Goal: Task Accomplishment & Management: Complete application form

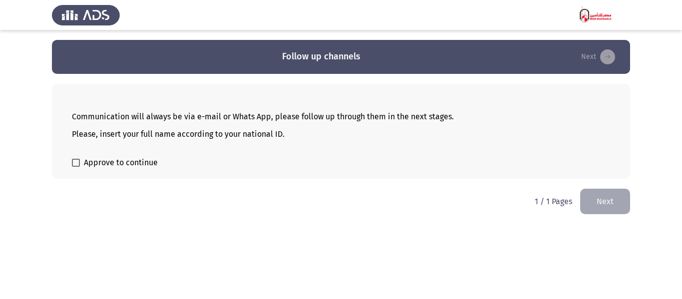
click at [80, 165] on label "Approve to continue" at bounding box center [115, 163] width 86 height 12
click at [76, 167] on input "Approve to continue" at bounding box center [75, 167] width 0 height 0
checkbox input "true"
click at [605, 200] on button "Next" at bounding box center [605, 201] width 50 height 25
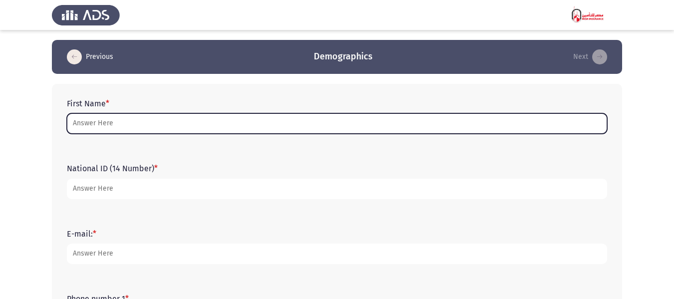
click at [96, 124] on input "First Name *" at bounding box center [337, 123] width 540 height 20
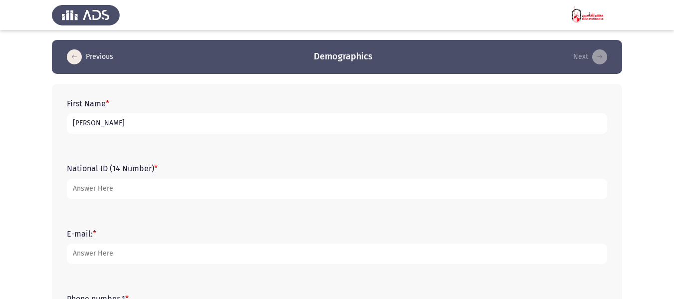
type input "[PERSON_NAME]"
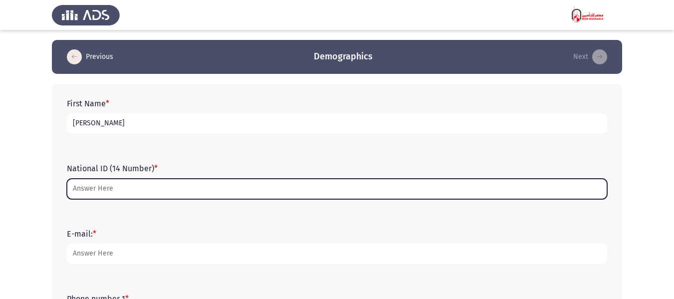
click at [93, 194] on input "National ID (14 Number) *" at bounding box center [337, 189] width 540 height 20
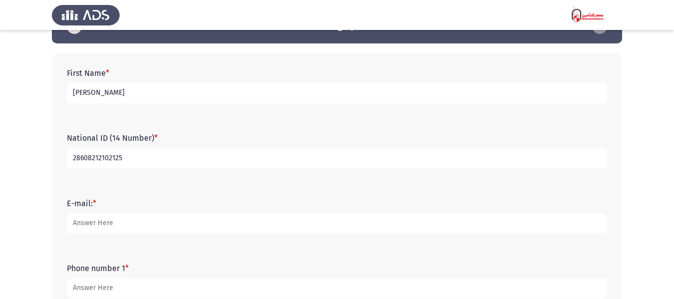
scroll to position [150, 0]
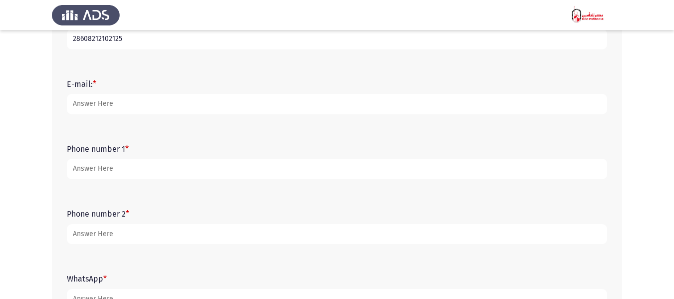
type input "28608212102125"
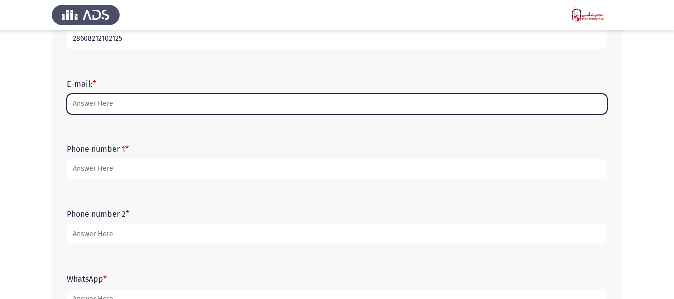
click at [96, 105] on input "E-mail: *" at bounding box center [337, 104] width 540 height 20
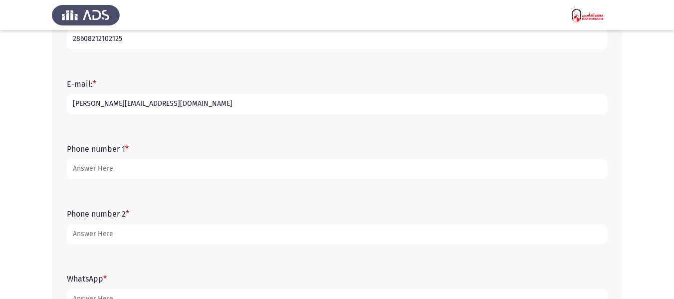
type input "[PERSON_NAME][EMAIL_ADDRESS][DOMAIN_NAME]"
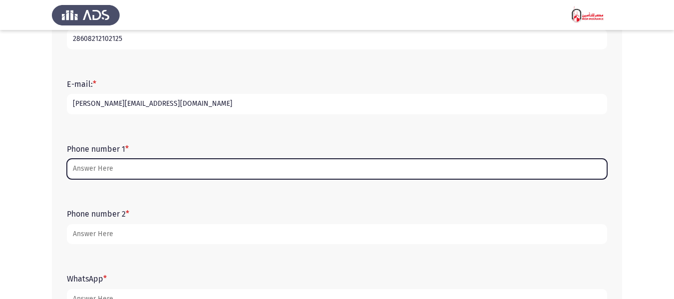
click at [119, 170] on input "Phone number 1 *" at bounding box center [337, 169] width 540 height 20
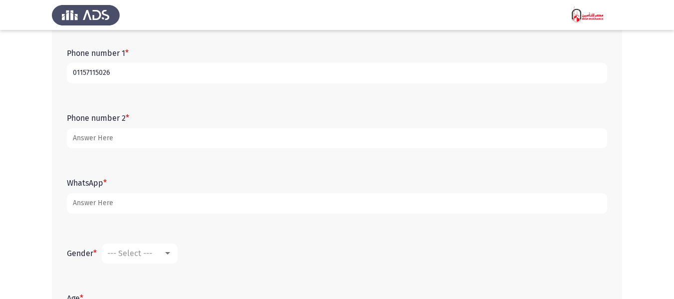
scroll to position [250, 0]
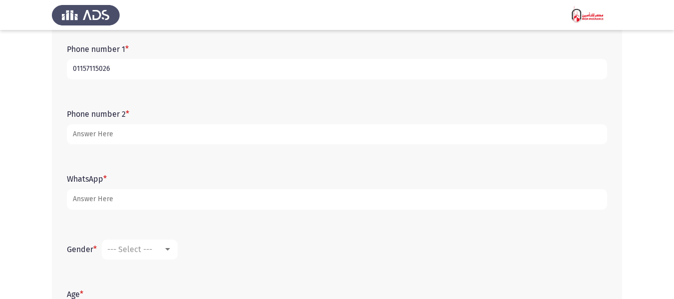
type input "01157115026"
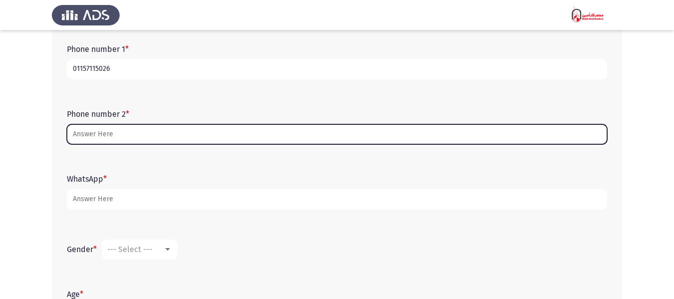
click at [102, 137] on input "Phone number 2 *" at bounding box center [337, 134] width 540 height 20
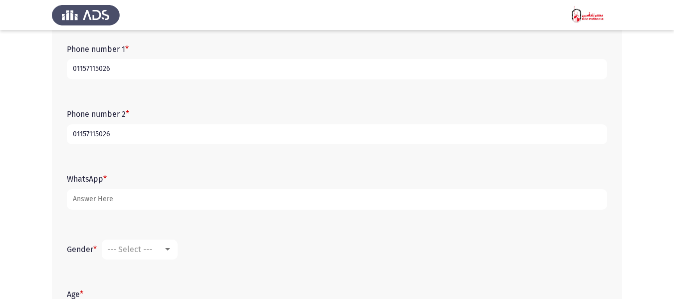
type input "01157115026"
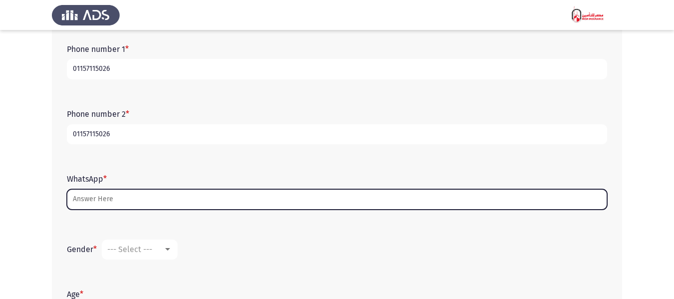
click at [83, 202] on input "WhatsApp *" at bounding box center [337, 199] width 540 height 20
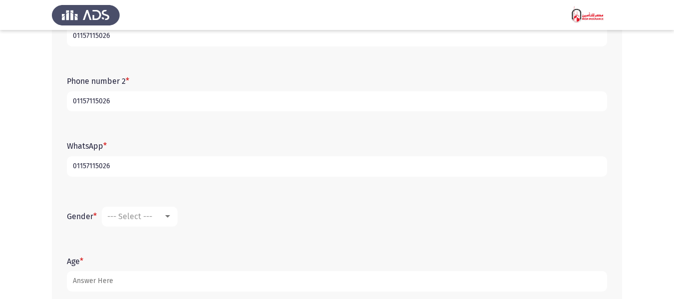
scroll to position [340, 0]
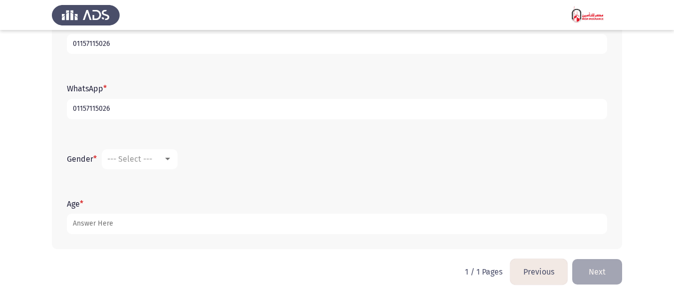
type input "01157115026"
click at [169, 158] on div at bounding box center [167, 159] width 5 height 2
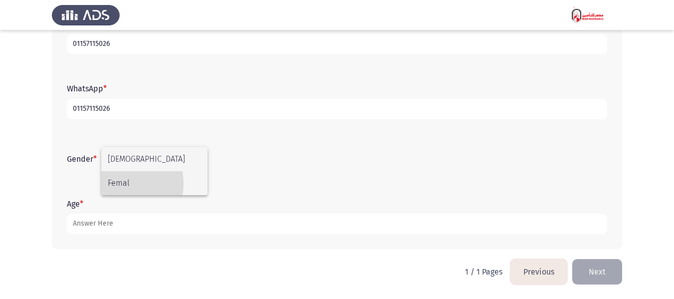
click at [121, 184] on span "Femal" at bounding box center [154, 183] width 93 height 24
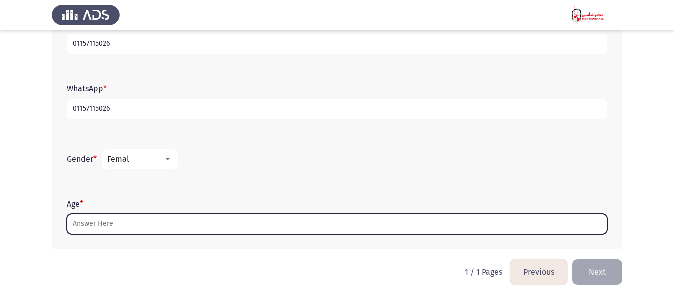
click at [99, 224] on input "Age *" at bounding box center [337, 224] width 540 height 20
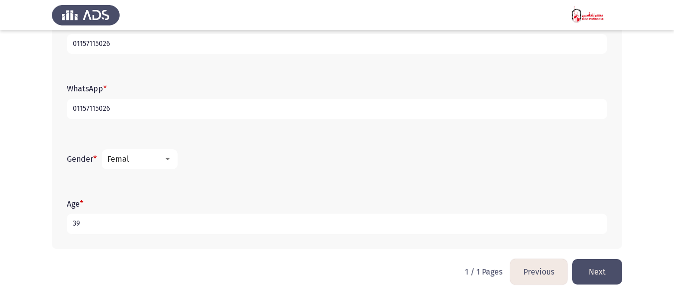
type input "39"
click at [604, 271] on button "Next" at bounding box center [597, 271] width 50 height 25
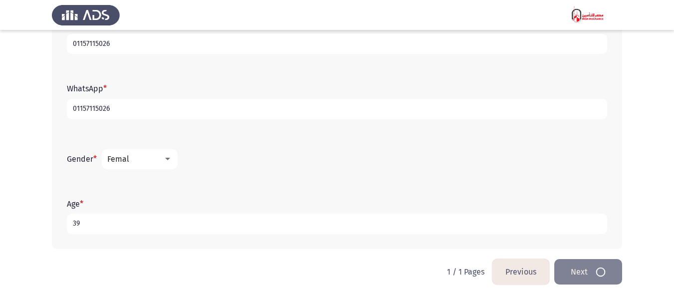
scroll to position [0, 0]
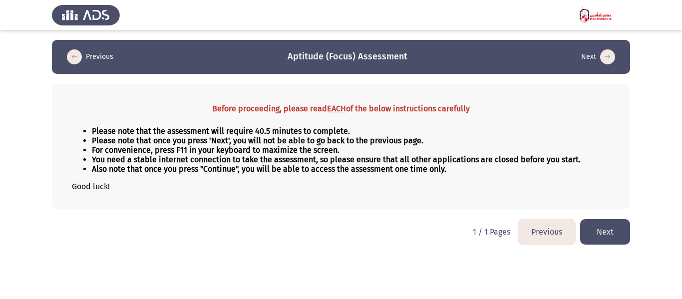
click at [596, 235] on button "Next" at bounding box center [605, 231] width 50 height 25
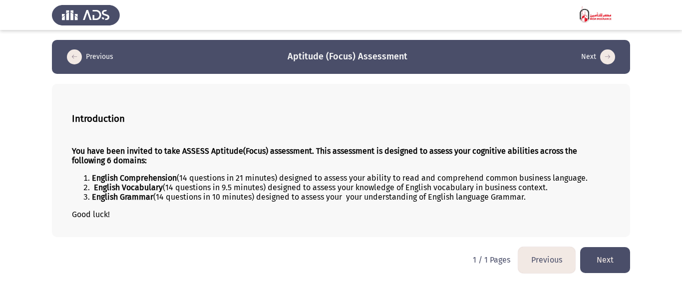
click at [615, 259] on button "Next" at bounding box center [605, 259] width 50 height 25
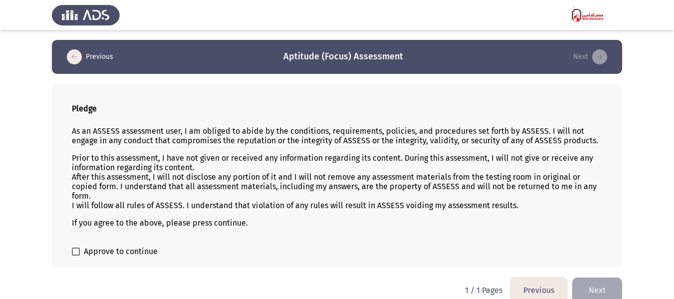
click at [76, 252] on span at bounding box center [76, 252] width 8 height 8
click at [76, 255] on input "Approve to continue" at bounding box center [75, 255] width 0 height 0
checkbox input "true"
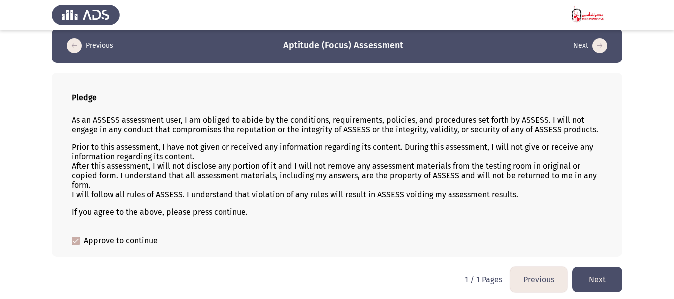
scroll to position [14, 0]
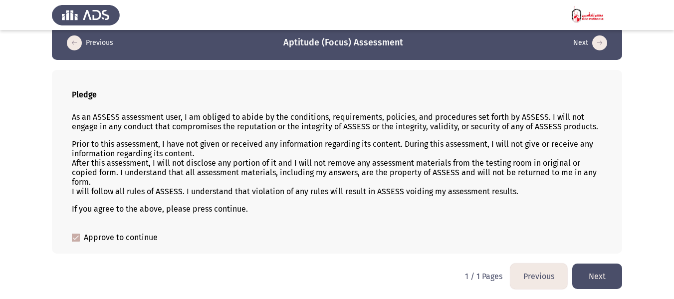
click at [590, 274] on button "Next" at bounding box center [597, 275] width 50 height 25
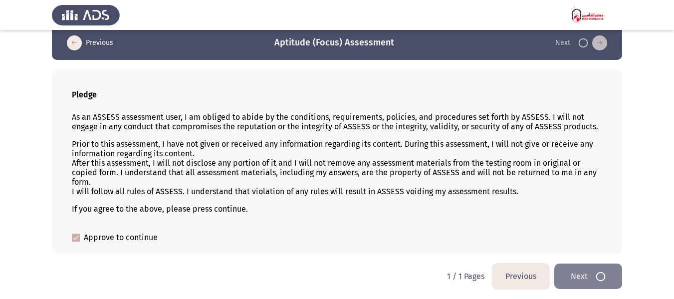
scroll to position [0, 0]
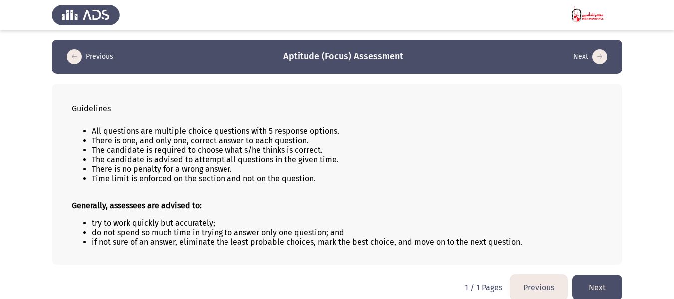
drag, startPoint x: 280, startPoint y: 52, endPoint x: 356, endPoint y: 58, distance: 76.0
click at [356, 58] on app-previous-next-buttons "Previous Aptitude (Focus) Assessment Next" at bounding box center [337, 57] width 546 height 16
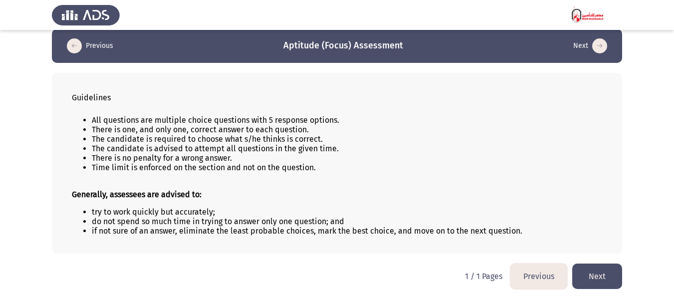
click at [604, 280] on button "Next" at bounding box center [597, 275] width 50 height 25
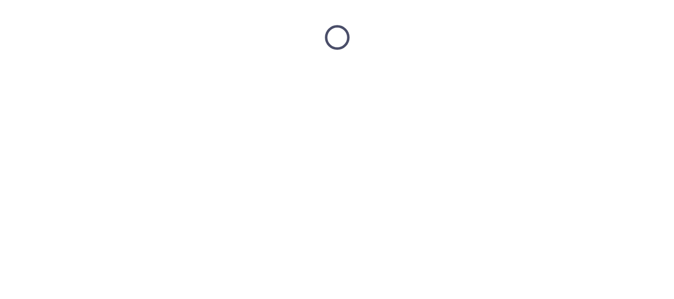
scroll to position [0, 0]
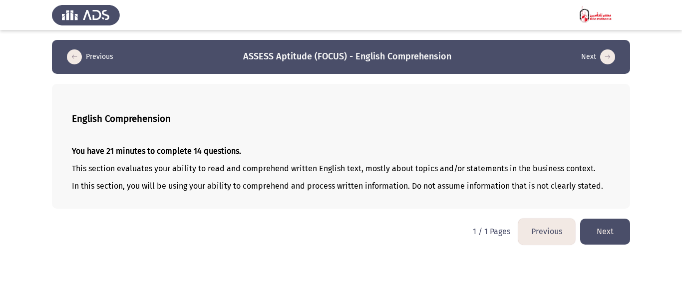
click at [608, 232] on button "Next" at bounding box center [605, 231] width 50 height 25
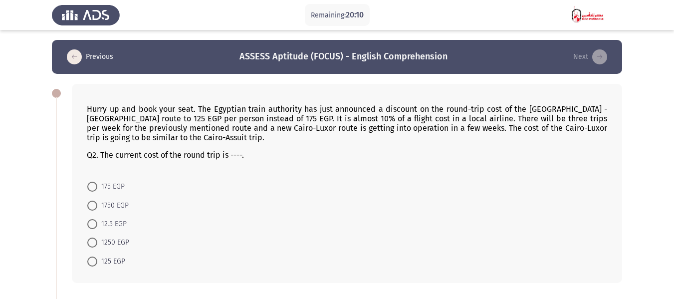
click at [93, 263] on span at bounding box center [92, 261] width 10 height 10
click at [93, 263] on input "125 EGP" at bounding box center [92, 261] width 10 height 10
radio input "true"
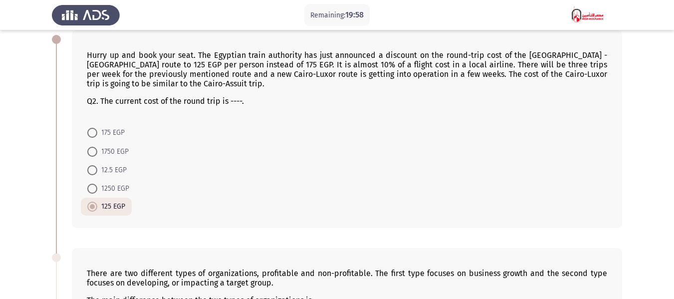
scroll to position [200, 0]
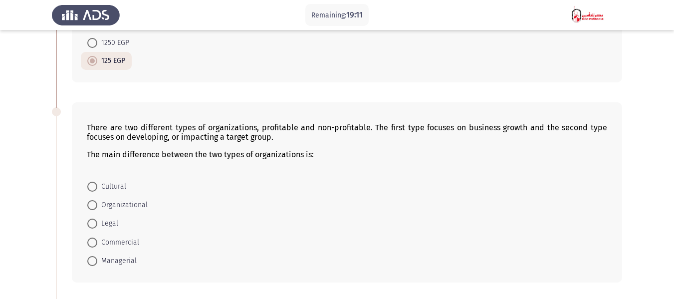
click at [127, 241] on span "Commercial" at bounding box center [118, 243] width 42 height 12
click at [97, 241] on input "Commercial" at bounding box center [92, 243] width 10 height 10
radio input "true"
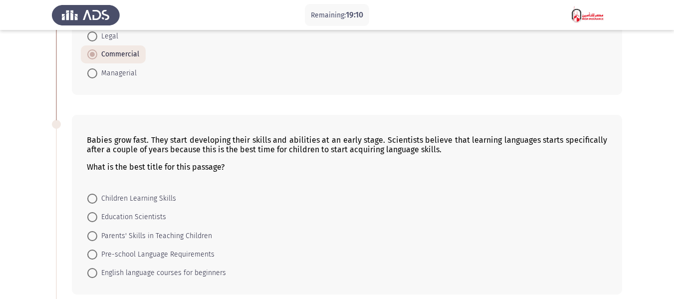
scroll to position [399, 0]
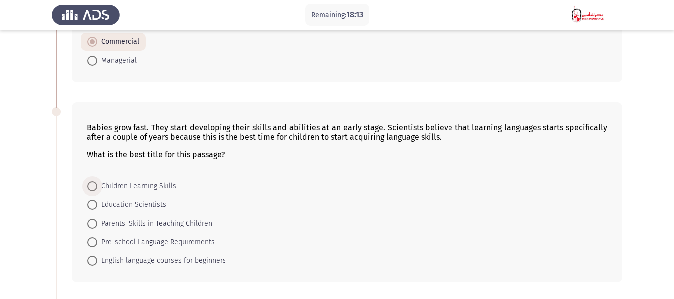
click at [112, 184] on span "Children Learning Skills" at bounding box center [136, 186] width 79 height 12
click at [97, 184] on input "Children Learning Skills" at bounding box center [92, 186] width 10 height 10
radio input "true"
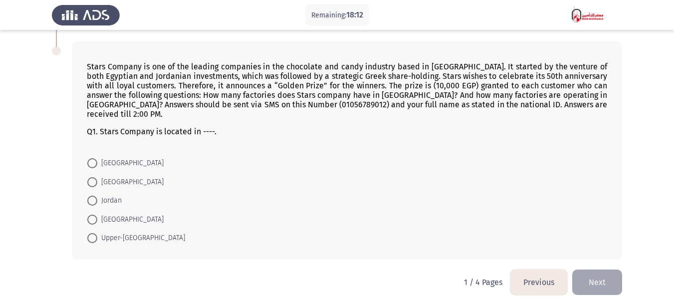
scroll to position [660, 0]
click at [93, 157] on span at bounding box center [92, 162] width 10 height 10
click at [93, 157] on input "[GEOGRAPHIC_DATA]" at bounding box center [92, 162] width 10 height 10
radio input "true"
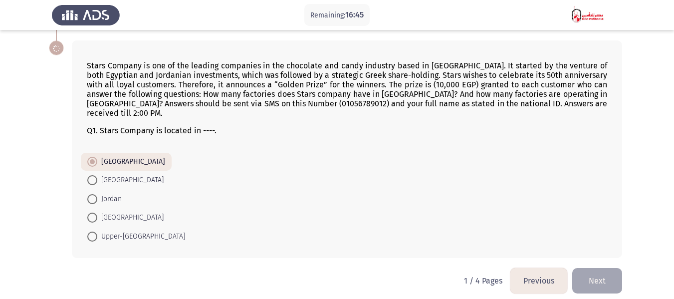
scroll to position [660, 0]
click at [94, 195] on span at bounding box center [92, 200] width 10 height 10
click at [94, 195] on input "Jordan" at bounding box center [92, 200] width 10 height 10
radio input "true"
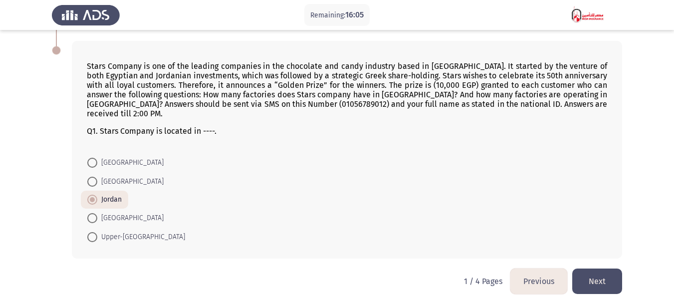
click at [94, 158] on span at bounding box center [92, 163] width 10 height 10
click at [94, 158] on input "[GEOGRAPHIC_DATA]" at bounding box center [92, 163] width 10 height 10
radio input "true"
click at [591, 269] on button "Next" at bounding box center [597, 280] width 50 height 25
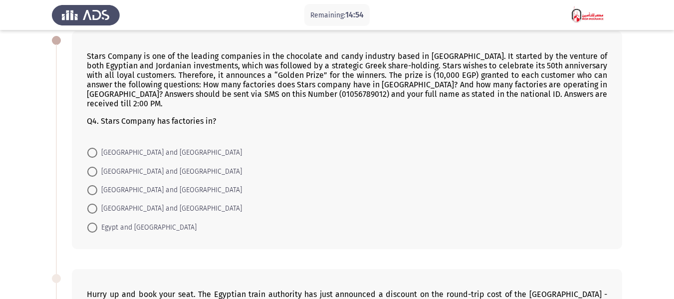
scroll to position [0, 0]
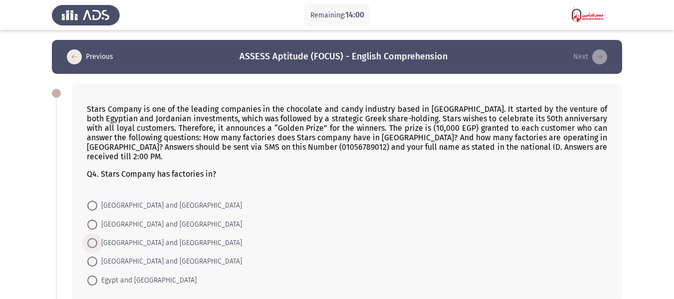
click at [95, 238] on span at bounding box center [92, 243] width 10 height 10
click at [95, 238] on input "[GEOGRAPHIC_DATA] and [GEOGRAPHIC_DATA]" at bounding box center [92, 243] width 10 height 10
radio input "true"
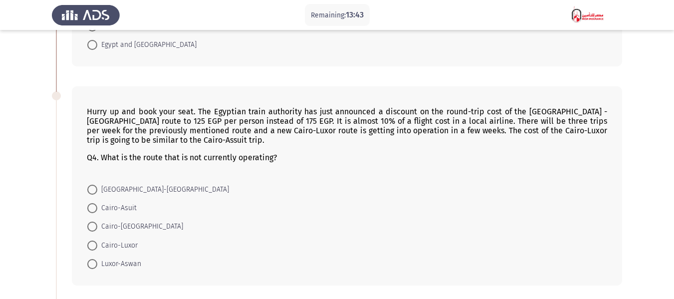
scroll to position [250, 0]
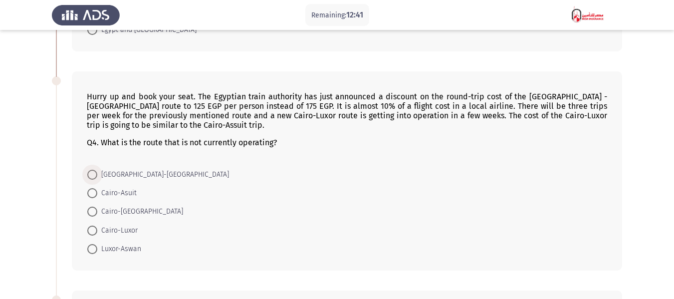
click at [113, 169] on span "[GEOGRAPHIC_DATA]-[GEOGRAPHIC_DATA]" at bounding box center [163, 175] width 132 height 12
click at [97, 170] on input "[GEOGRAPHIC_DATA]-[GEOGRAPHIC_DATA]" at bounding box center [92, 175] width 10 height 10
radio input "true"
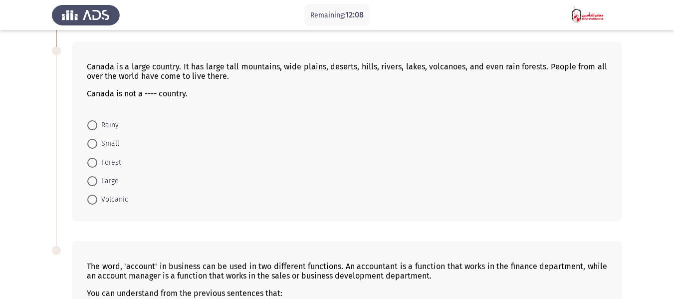
scroll to position [499, 0]
click at [95, 119] on span at bounding box center [92, 124] width 10 height 10
click at [95, 119] on input "Rainy" at bounding box center [92, 124] width 10 height 10
radio input "true"
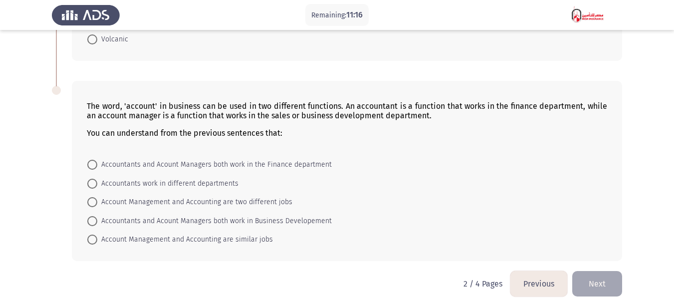
scroll to position [660, 0]
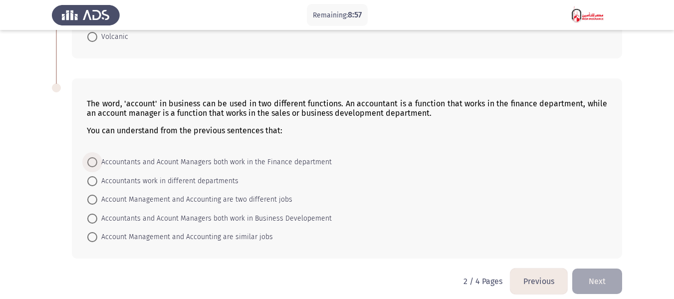
click at [253, 156] on span "Accountants and Acount Managers both work in the Finance department" at bounding box center [214, 162] width 235 height 12
click at [97, 157] on input "Accountants and Acount Managers both work in the Finance department" at bounding box center [92, 162] width 10 height 10
radio input "true"
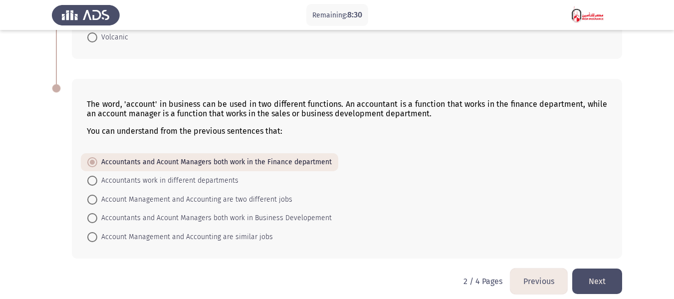
click at [123, 194] on span "Account Management and Accounting are two different jobs" at bounding box center [194, 200] width 195 height 12
click at [97, 195] on input "Account Management and Accounting are two different jobs" at bounding box center [92, 200] width 10 height 10
radio input "true"
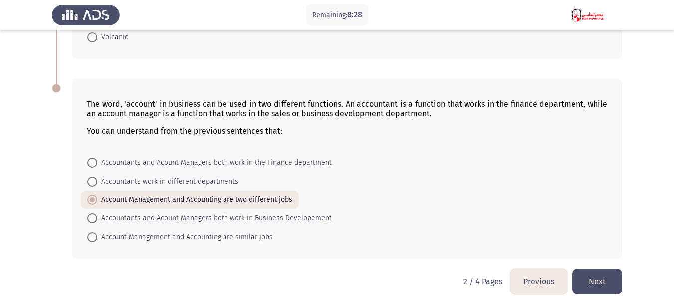
click at [593, 277] on button "Next" at bounding box center [597, 280] width 50 height 25
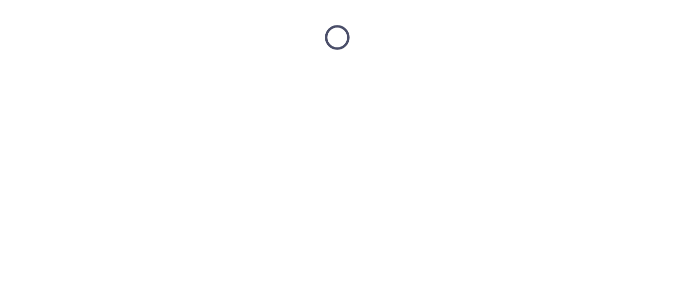
scroll to position [0, 0]
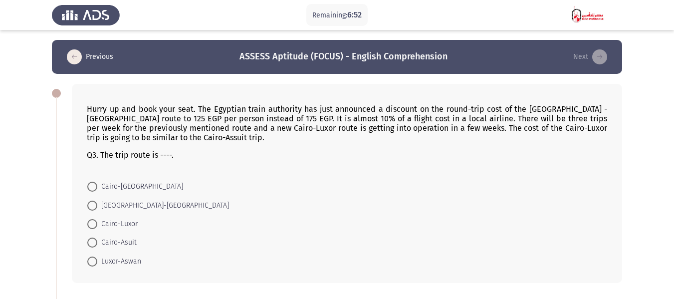
click at [94, 185] on span at bounding box center [92, 187] width 10 height 10
click at [94, 185] on input "Cairo-[GEOGRAPHIC_DATA]" at bounding box center [92, 187] width 10 height 10
radio input "true"
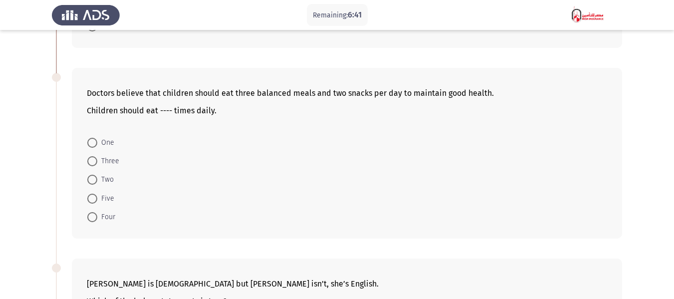
scroll to position [250, 0]
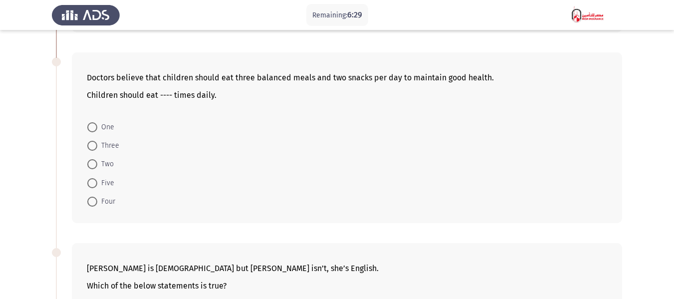
click at [95, 144] on span at bounding box center [92, 146] width 10 height 10
click at [95, 144] on input "Three" at bounding box center [92, 146] width 10 height 10
radio input "true"
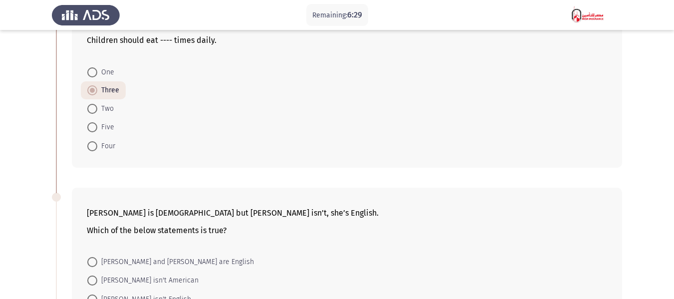
scroll to position [399, 0]
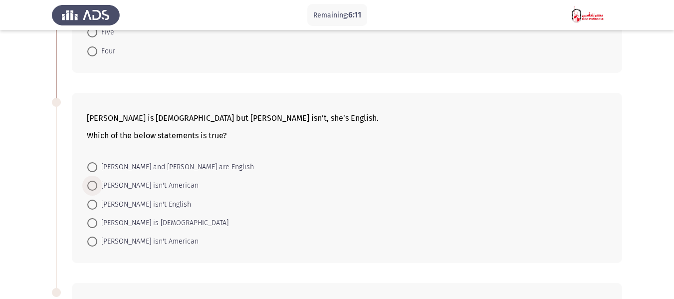
click at [94, 186] on span at bounding box center [92, 186] width 10 height 10
click at [94, 186] on input "[PERSON_NAME] isn't American" at bounding box center [92, 186] width 10 height 10
radio input "true"
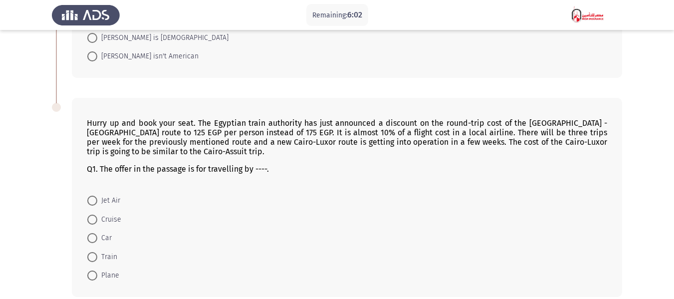
scroll to position [632, 0]
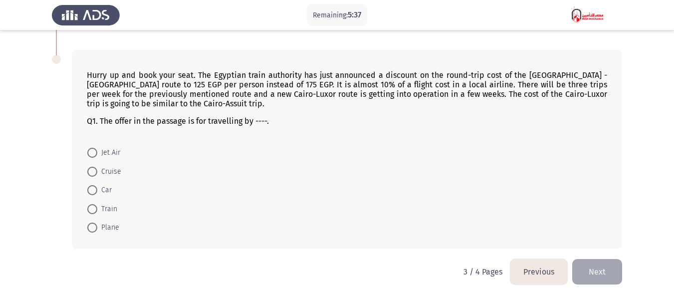
click at [93, 210] on span at bounding box center [92, 209] width 10 height 10
click at [93, 210] on input "Train" at bounding box center [92, 209] width 10 height 10
radio input "true"
click at [91, 228] on span at bounding box center [92, 228] width 10 height 10
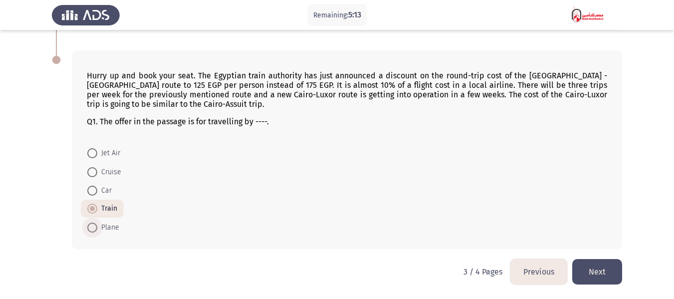
click at [91, 228] on input "Plane" at bounding box center [92, 228] width 10 height 10
radio input "true"
click at [597, 269] on button "Next" at bounding box center [597, 271] width 50 height 25
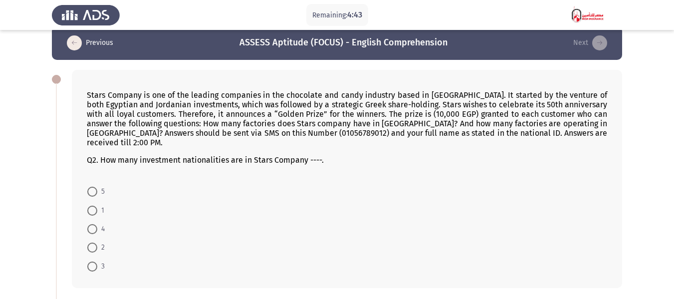
scroll to position [0, 0]
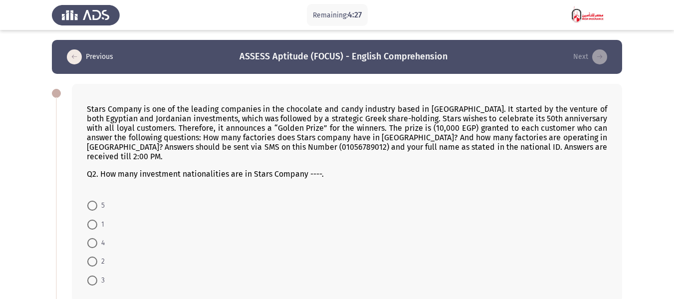
click at [90, 256] on span at bounding box center [92, 261] width 10 height 10
click at [90, 256] on input "2" at bounding box center [92, 261] width 10 height 10
radio input "true"
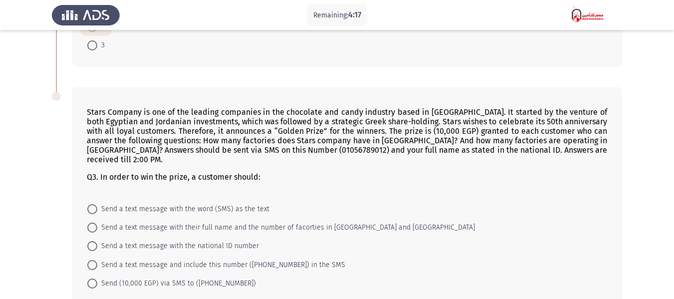
scroll to position [250, 0]
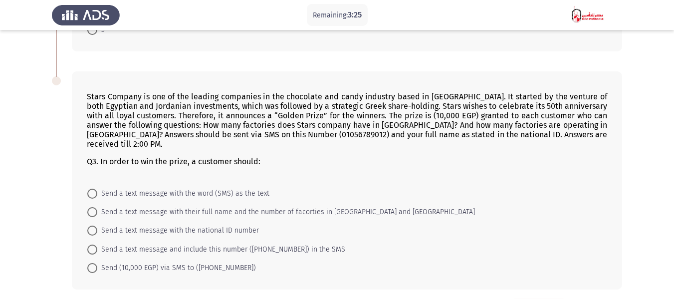
click at [92, 226] on span at bounding box center [92, 231] width 10 height 10
click at [92, 226] on input "Send a text message with the national ID number" at bounding box center [92, 231] width 10 height 10
radio input "true"
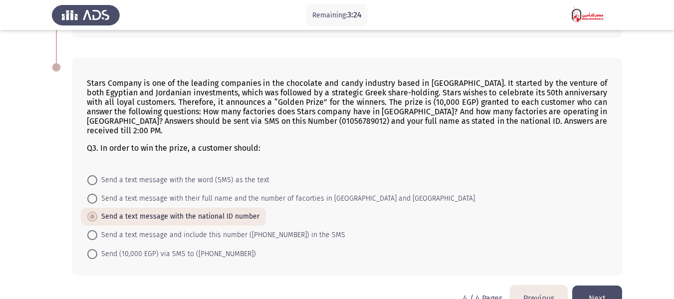
scroll to position [270, 0]
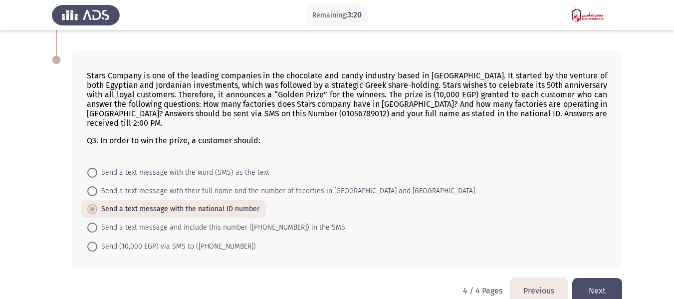
click at [584, 278] on button "Next" at bounding box center [597, 290] width 50 height 25
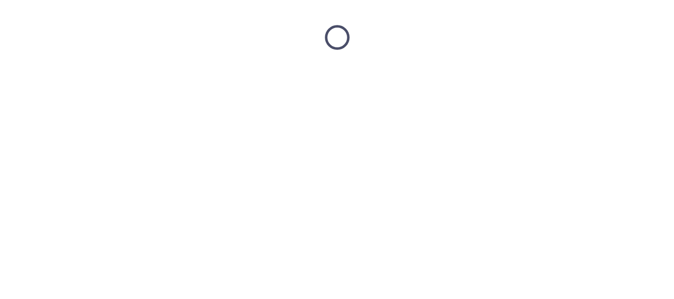
scroll to position [0, 0]
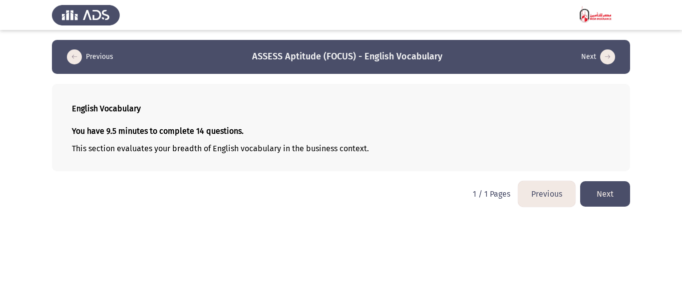
click at [546, 194] on button "Previous" at bounding box center [546, 193] width 57 height 25
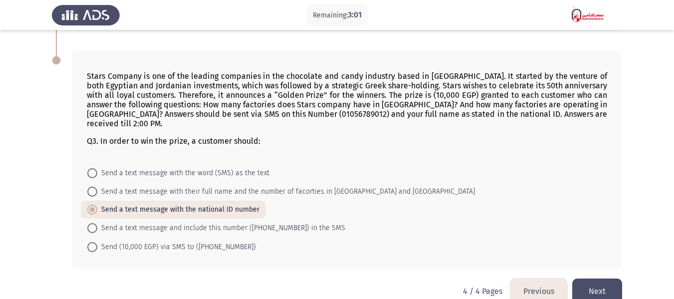
scroll to position [270, 0]
click at [539, 278] on button "Previous" at bounding box center [538, 290] width 57 height 25
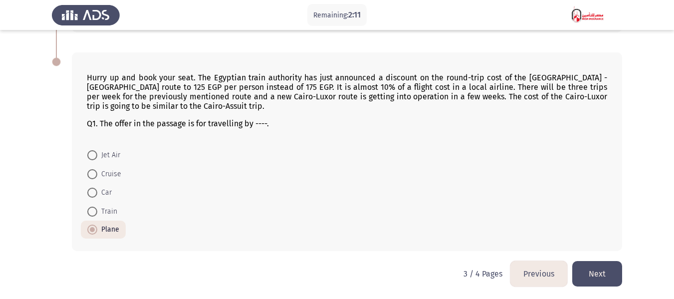
scroll to position [631, 0]
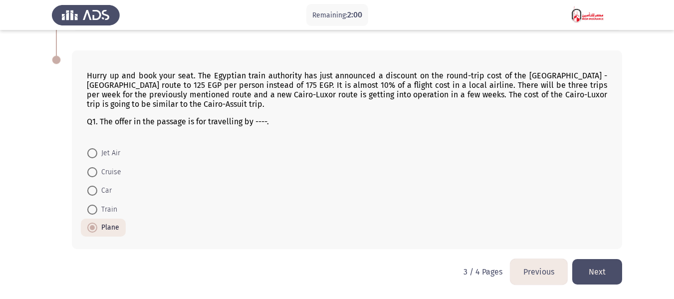
click at [530, 274] on button "Previous" at bounding box center [538, 271] width 57 height 25
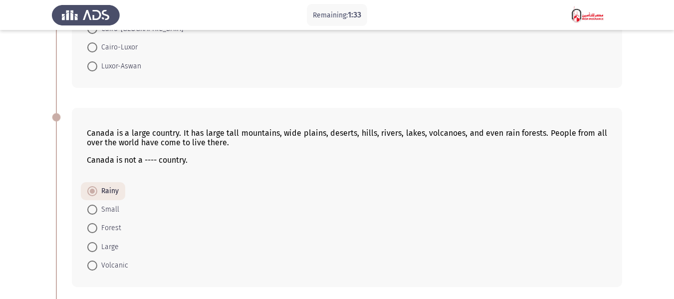
scroll to position [449, 0]
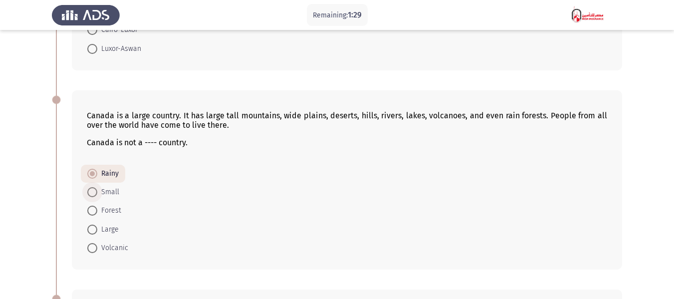
click at [95, 187] on span at bounding box center [92, 192] width 10 height 10
click at [95, 187] on input "Small" at bounding box center [92, 192] width 10 height 10
radio input "true"
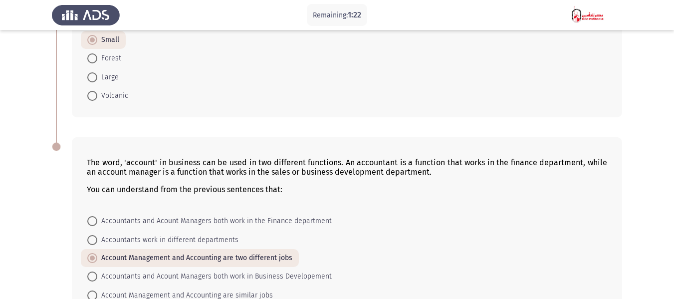
scroll to position [649, 0]
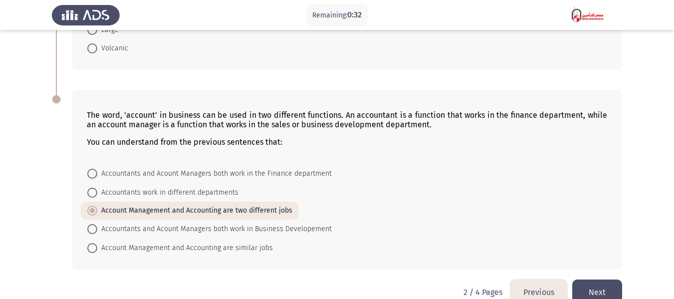
click at [542, 280] on button "Previous" at bounding box center [538, 291] width 57 height 25
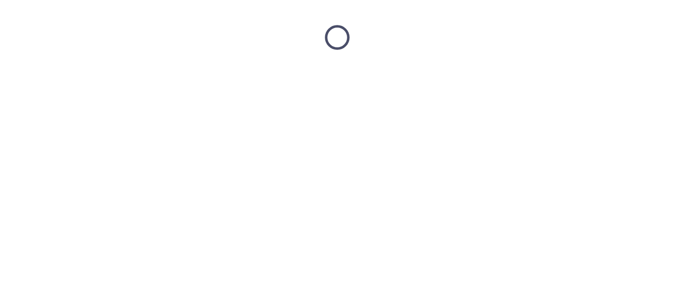
scroll to position [0, 0]
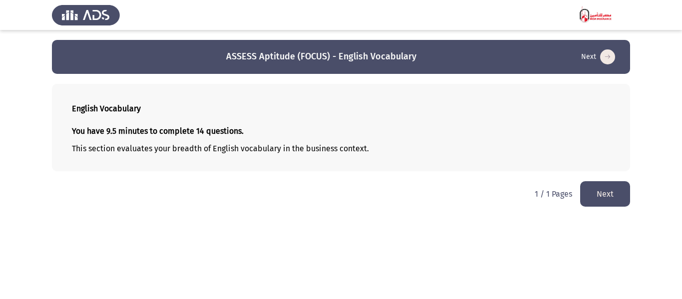
click at [605, 196] on button "Next" at bounding box center [605, 193] width 50 height 25
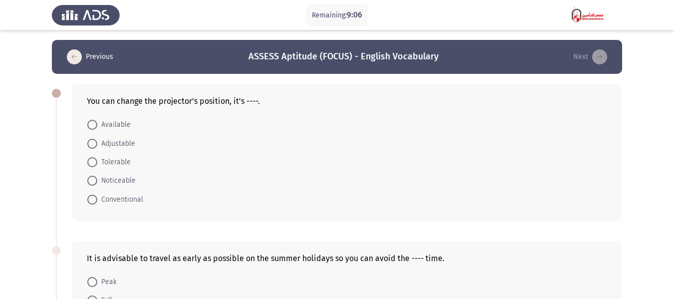
click at [93, 126] on span at bounding box center [92, 125] width 10 height 10
click at [93, 126] on input "Available" at bounding box center [92, 125] width 10 height 10
radio input "true"
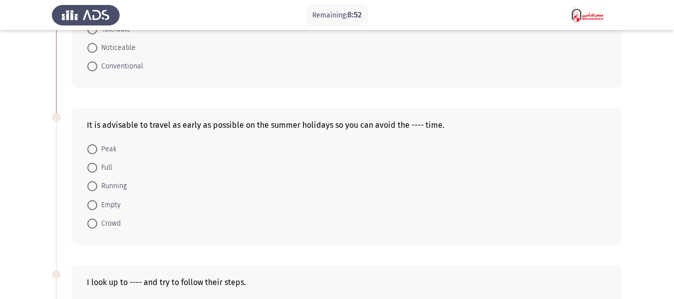
scroll to position [150, 0]
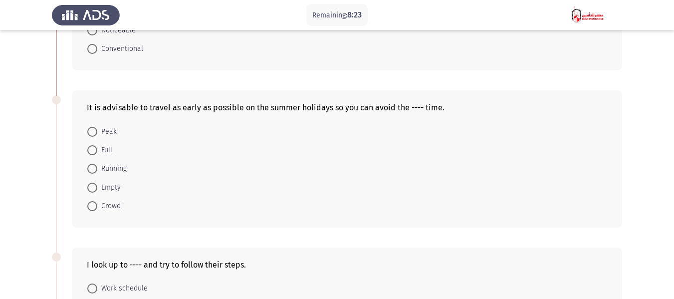
click at [95, 205] on span at bounding box center [92, 206] width 10 height 10
click at [95, 205] on input "Crowd" at bounding box center [92, 206] width 10 height 10
radio input "true"
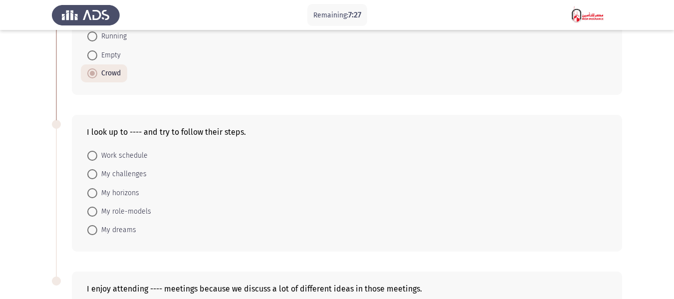
scroll to position [299, 0]
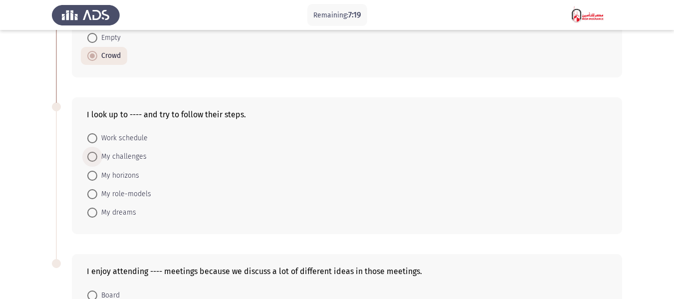
click at [94, 157] on span at bounding box center [92, 157] width 10 height 10
click at [94, 157] on input "My challenges" at bounding box center [92, 157] width 10 height 10
radio input "true"
click at [92, 212] on span at bounding box center [92, 212] width 0 height 0
click at [92, 212] on input "My dreams" at bounding box center [92, 212] width 10 height 10
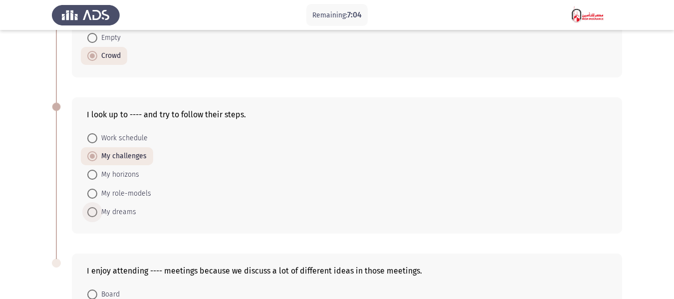
radio input "true"
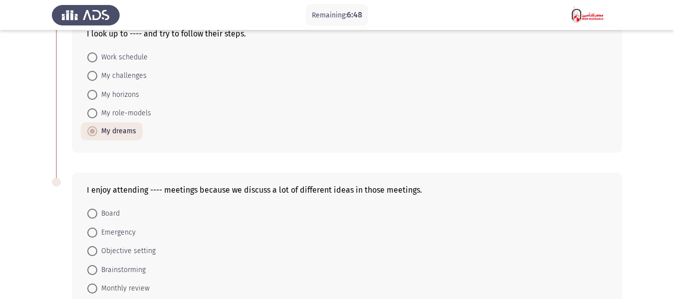
scroll to position [441, 0]
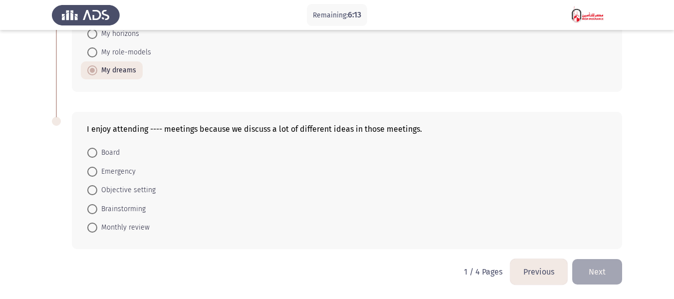
click at [91, 207] on span at bounding box center [92, 209] width 10 height 10
click at [91, 207] on input "Brainstorming" at bounding box center [92, 209] width 10 height 10
radio input "true"
click at [595, 274] on button "Next" at bounding box center [597, 271] width 50 height 25
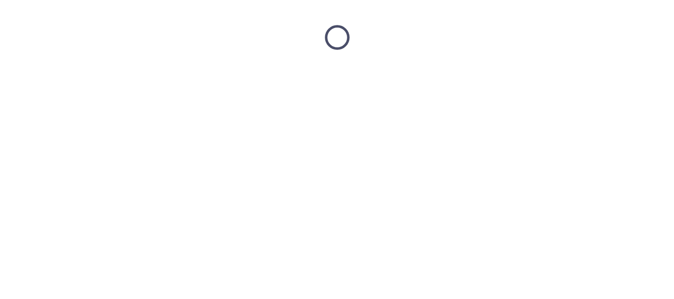
scroll to position [0, 0]
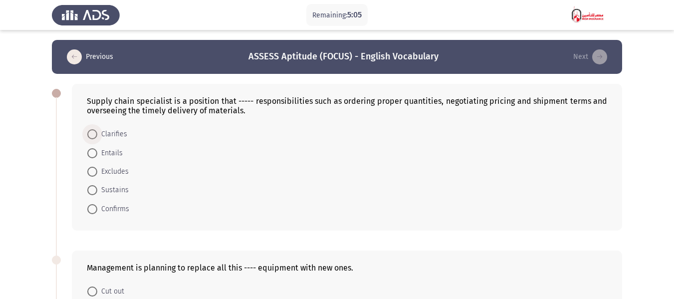
click at [94, 133] on span at bounding box center [92, 134] width 10 height 10
click at [94, 133] on input "Clarifies" at bounding box center [92, 134] width 10 height 10
radio input "true"
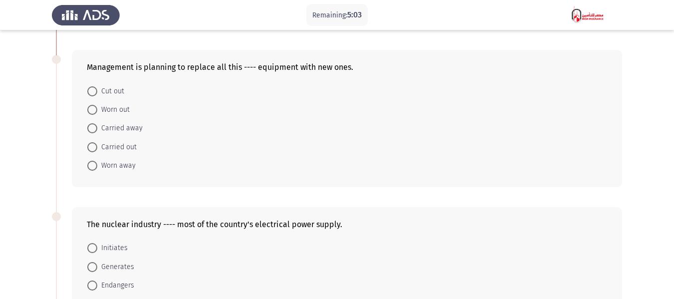
scroll to position [150, 0]
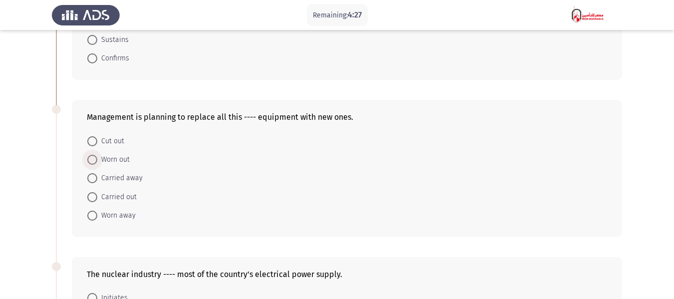
click at [95, 160] on span at bounding box center [92, 160] width 10 height 10
click at [95, 160] on input "Worn out" at bounding box center [92, 160] width 10 height 10
radio input "true"
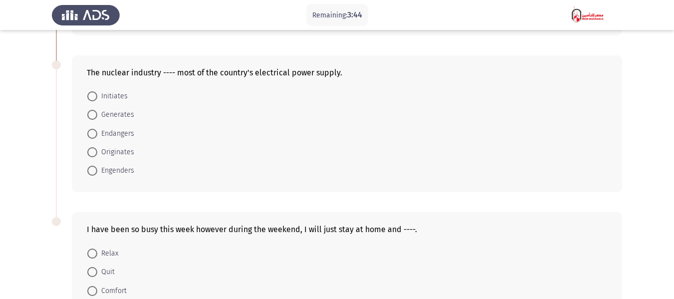
scroll to position [351, 0]
click at [91, 112] on span at bounding box center [92, 114] width 10 height 10
click at [91, 112] on input "Generates" at bounding box center [92, 114] width 10 height 10
radio input "true"
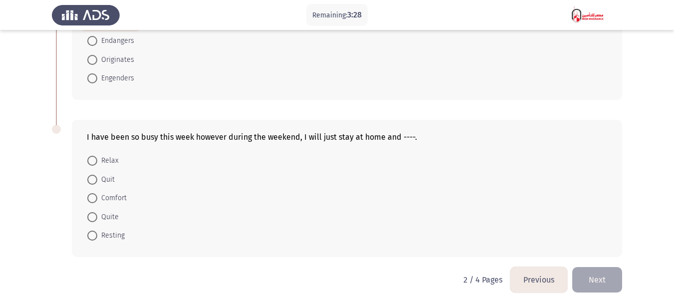
scroll to position [451, 0]
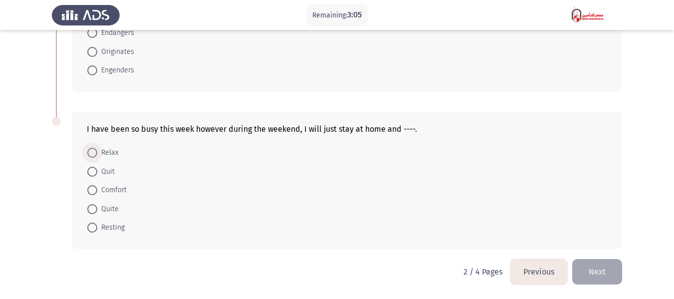
click at [91, 152] on span at bounding box center [92, 153] width 10 height 10
click at [91, 152] on input "Relax" at bounding box center [92, 153] width 10 height 10
radio input "true"
click at [587, 271] on button "Next" at bounding box center [597, 271] width 50 height 25
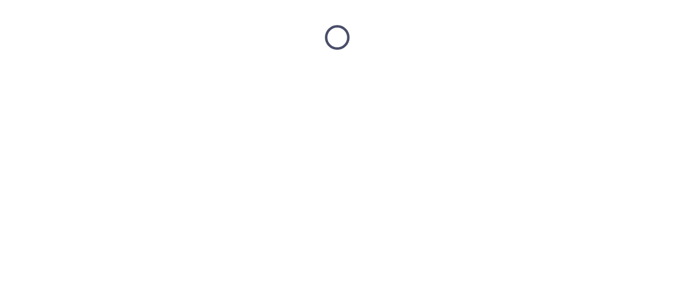
scroll to position [0, 0]
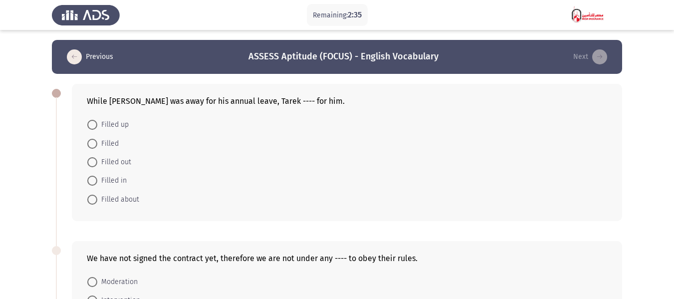
click at [94, 179] on span at bounding box center [92, 181] width 10 height 10
click at [94, 179] on input "Filled in" at bounding box center [92, 181] width 10 height 10
radio input "true"
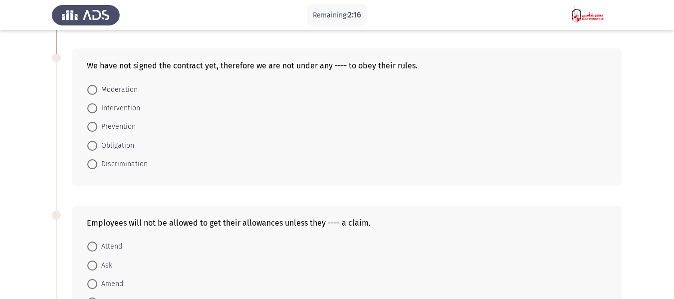
scroll to position [143, 0]
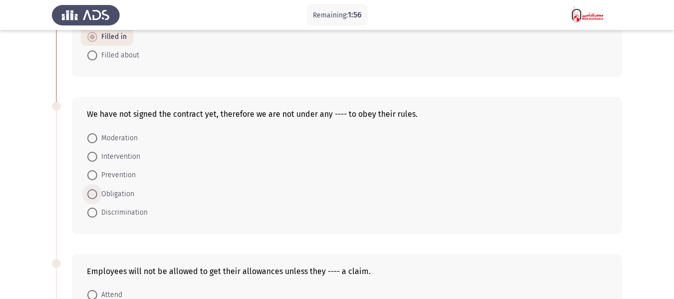
click at [94, 197] on span at bounding box center [92, 194] width 10 height 10
click at [94, 197] on input "Obligation" at bounding box center [92, 194] width 10 height 10
radio input "true"
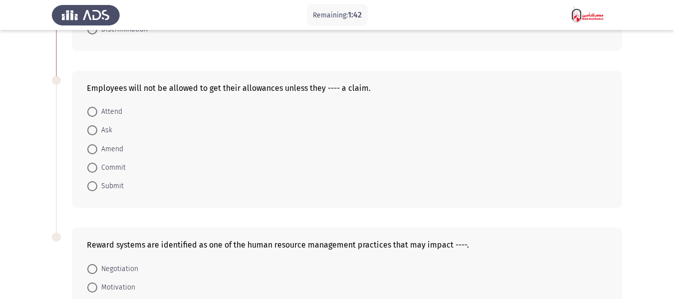
scroll to position [343, 0]
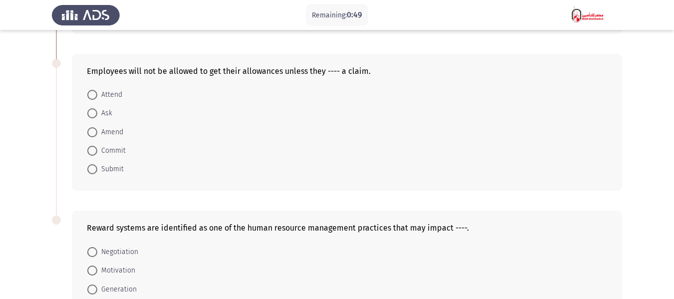
click at [95, 167] on span at bounding box center [92, 169] width 10 height 10
click at [95, 167] on input "Submit" at bounding box center [92, 169] width 10 height 10
radio input "true"
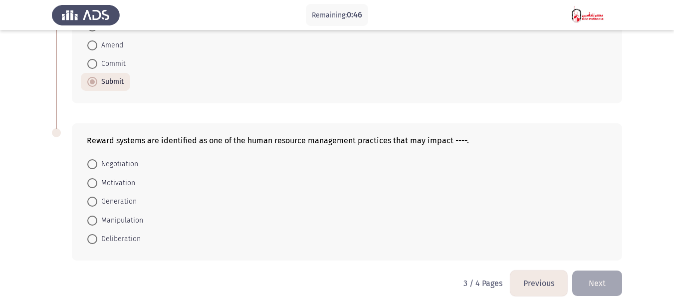
scroll to position [441, 0]
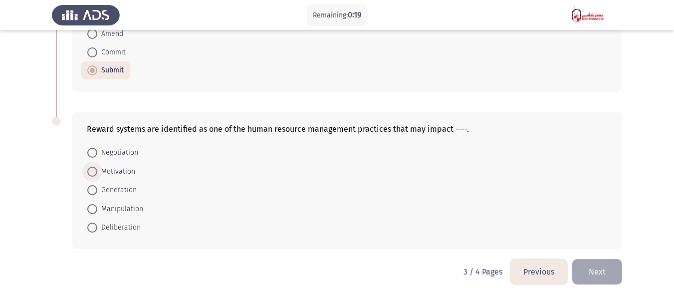
click at [92, 172] on span at bounding box center [92, 172] width 0 height 0
click at [92, 172] on input "Motivation" at bounding box center [92, 172] width 10 height 10
radio input "true"
click at [600, 273] on button "Next" at bounding box center [597, 271] width 50 height 25
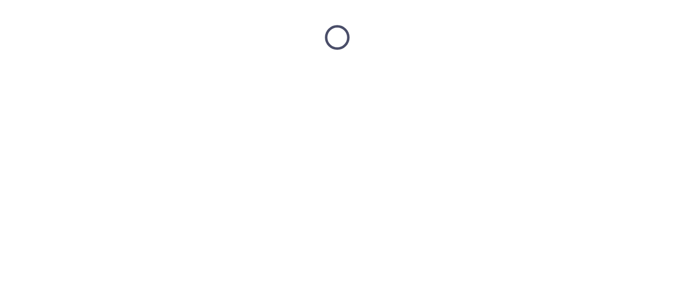
scroll to position [0, 0]
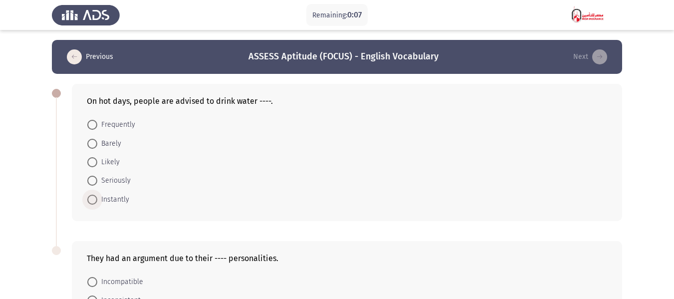
click at [92, 200] on span at bounding box center [92, 200] width 10 height 10
click at [92, 200] on input "Instantly" at bounding box center [92, 200] width 10 height 10
radio input "true"
click at [93, 125] on span at bounding box center [92, 125] width 10 height 10
click at [93, 125] on input "Frequently" at bounding box center [92, 125] width 10 height 10
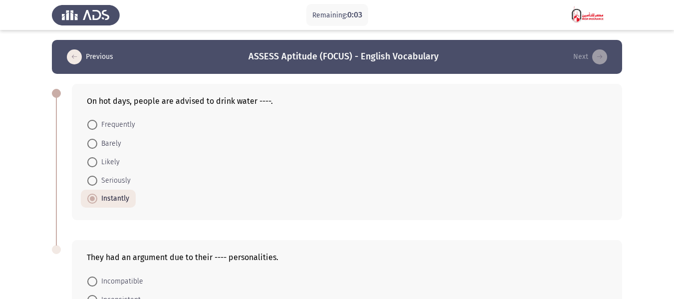
radio input "true"
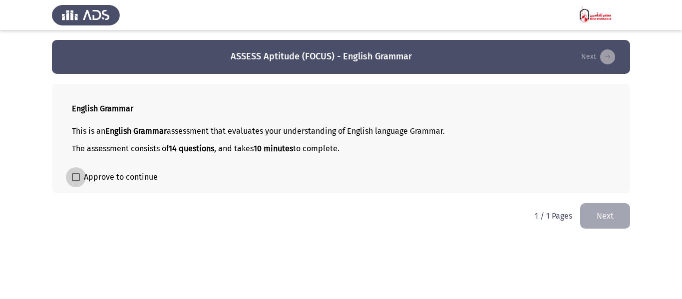
click at [76, 175] on span at bounding box center [76, 177] width 8 height 8
click at [76, 181] on input "Approve to continue" at bounding box center [75, 181] width 0 height 0
checkbox input "true"
click at [608, 217] on button "Next" at bounding box center [605, 215] width 50 height 25
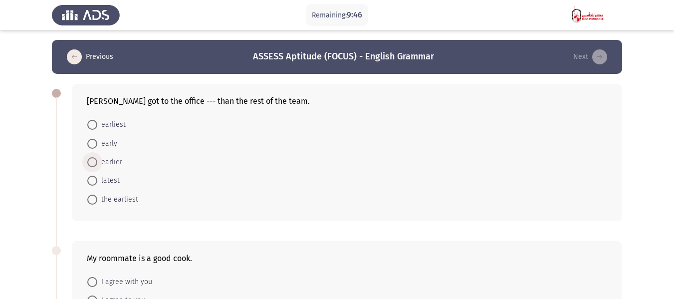
click at [95, 162] on span at bounding box center [92, 162] width 10 height 10
click at [95, 162] on input "earlier" at bounding box center [92, 162] width 10 height 10
radio input "true"
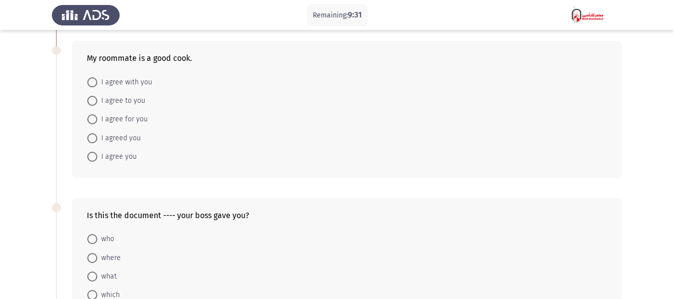
scroll to position [200, 0]
click at [101, 78] on span "I agree with you" at bounding box center [124, 82] width 55 height 12
click at [97, 78] on input "I agree with you" at bounding box center [92, 82] width 10 height 10
radio input "true"
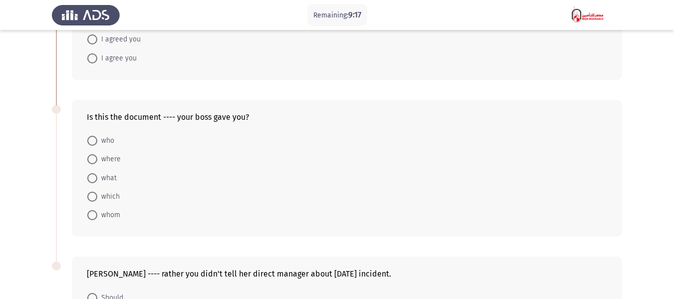
scroll to position [299, 0]
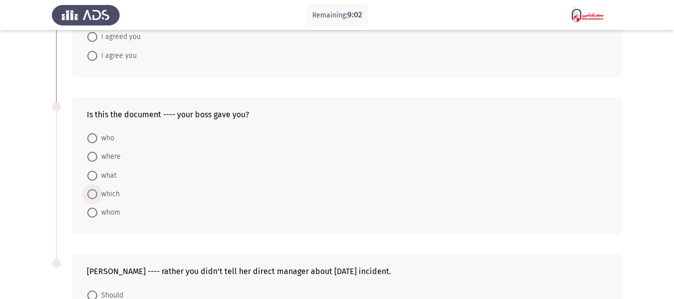
click at [94, 195] on span at bounding box center [92, 194] width 10 height 10
click at [94, 195] on input "which" at bounding box center [92, 194] width 10 height 10
radio input "true"
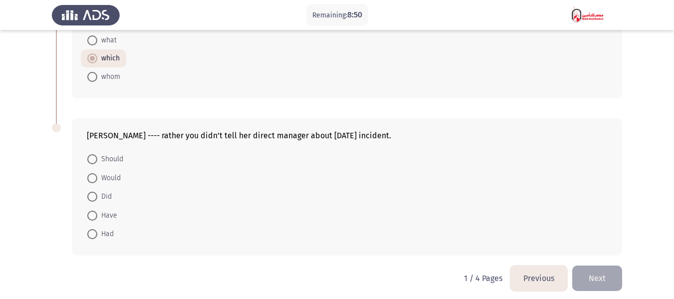
scroll to position [441, 0]
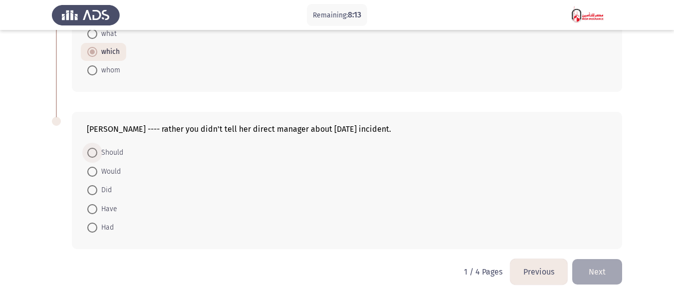
click at [89, 152] on span at bounding box center [92, 153] width 10 height 10
click at [89, 152] on input "Should" at bounding box center [92, 153] width 10 height 10
radio input "true"
click at [598, 272] on button "Next" at bounding box center [597, 271] width 50 height 25
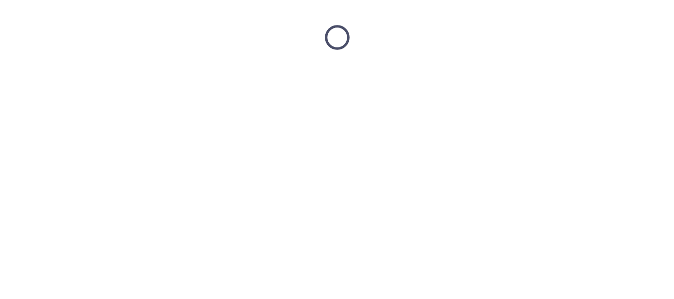
scroll to position [0, 0]
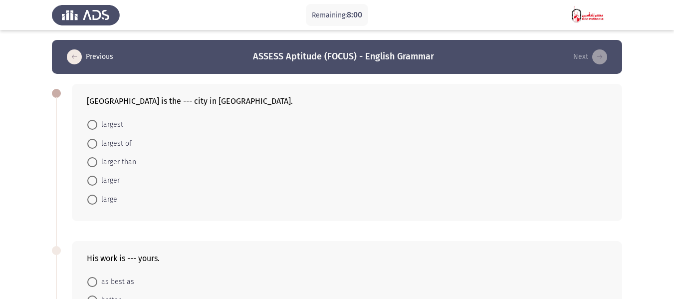
click at [93, 126] on span at bounding box center [92, 125] width 10 height 10
click at [93, 126] on input "largest" at bounding box center [92, 125] width 10 height 10
radio input "true"
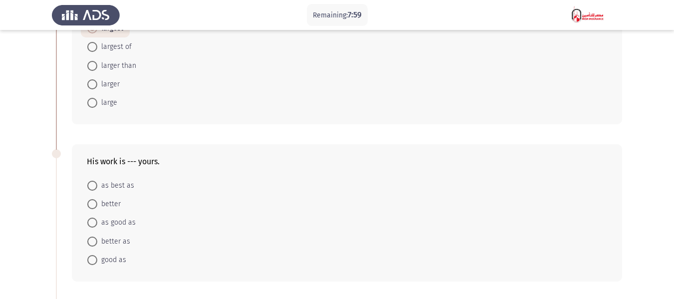
scroll to position [100, 0]
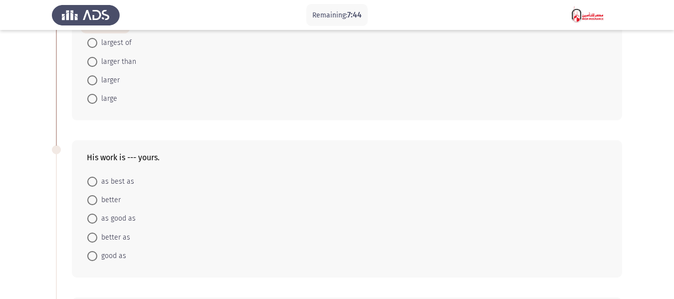
click at [95, 217] on span at bounding box center [92, 219] width 10 height 10
click at [95, 217] on input "as good as" at bounding box center [92, 219] width 10 height 10
radio input "true"
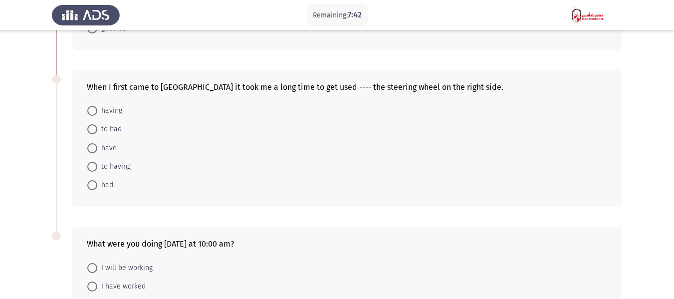
scroll to position [349, 0]
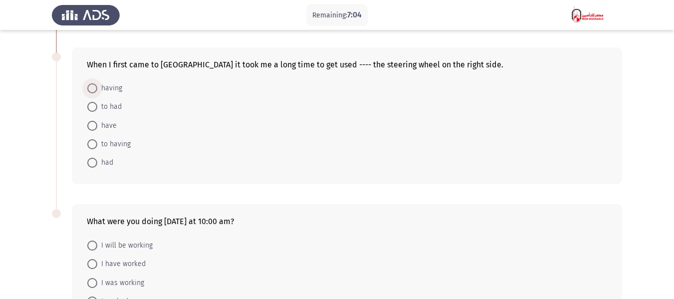
click at [95, 88] on span at bounding box center [92, 88] width 10 height 10
click at [95, 88] on input "having" at bounding box center [92, 88] width 10 height 10
radio input "true"
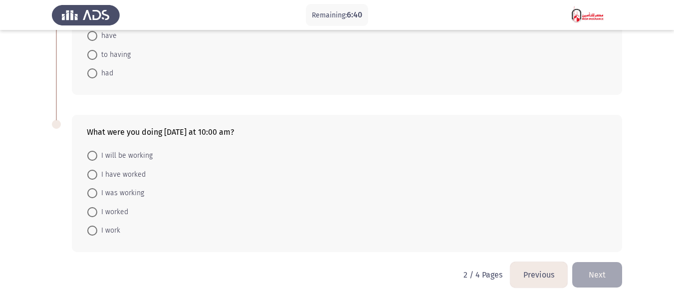
scroll to position [441, 0]
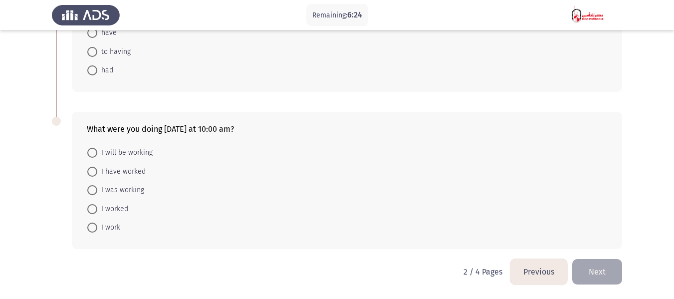
click at [93, 189] on span at bounding box center [92, 190] width 10 height 10
click at [93, 189] on input "I was working" at bounding box center [92, 190] width 10 height 10
radio input "true"
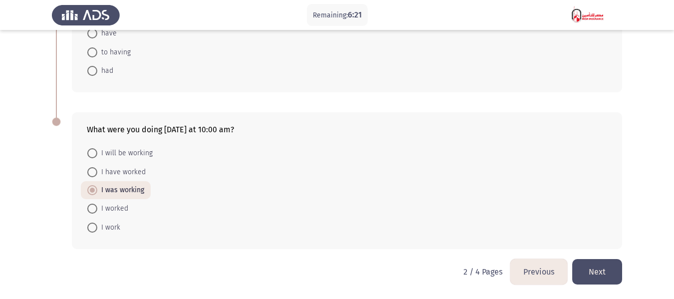
click at [591, 269] on button "Next" at bounding box center [597, 271] width 50 height 25
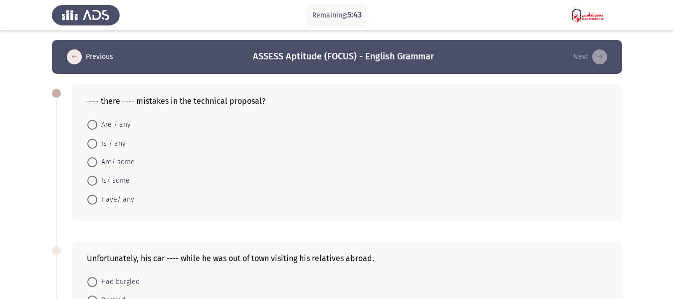
click at [92, 127] on span at bounding box center [92, 125] width 10 height 10
click at [92, 127] on input "Are / any" at bounding box center [92, 125] width 10 height 10
radio input "true"
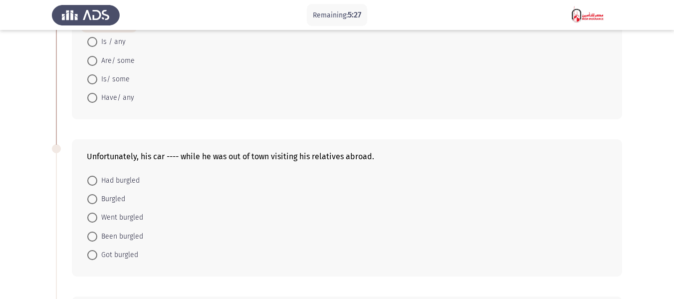
scroll to position [200, 0]
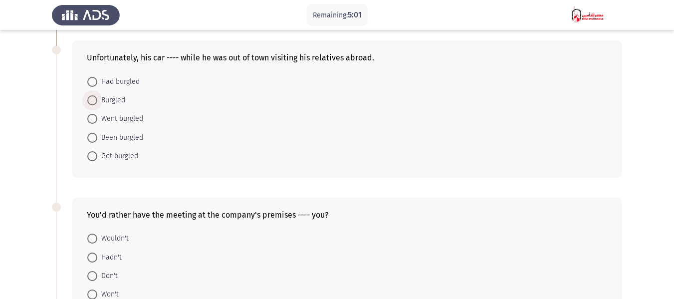
click at [92, 101] on span at bounding box center [92, 100] width 10 height 10
click at [92, 101] on input "Burgled" at bounding box center [92, 100] width 10 height 10
radio input "true"
click at [93, 83] on span at bounding box center [92, 82] width 10 height 10
click at [93, 83] on input "Had burgled" at bounding box center [92, 82] width 10 height 10
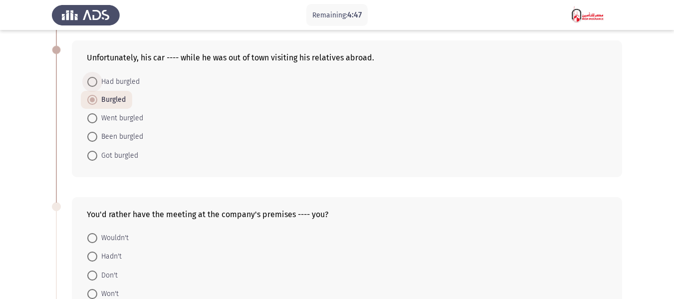
radio input "true"
click at [92, 98] on span at bounding box center [92, 100] width 10 height 10
click at [92, 98] on input "Burgled" at bounding box center [92, 100] width 10 height 10
radio input "true"
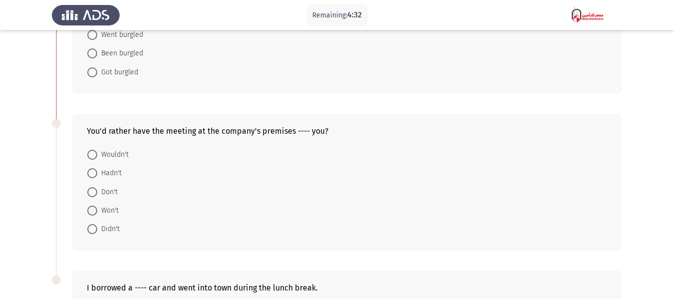
scroll to position [299, 0]
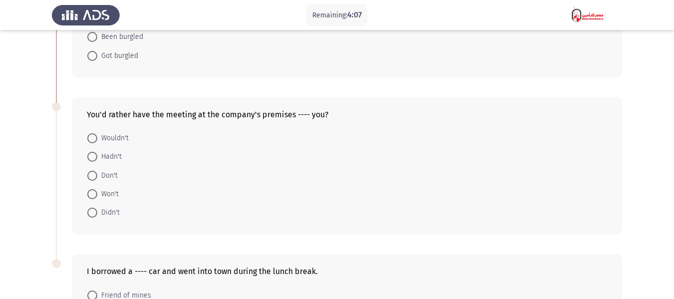
click at [92, 139] on span at bounding box center [92, 138] width 10 height 10
click at [92, 139] on input "Wouldn't" at bounding box center [92, 138] width 10 height 10
radio input "true"
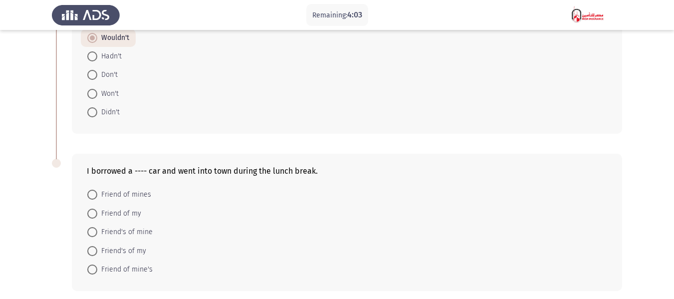
scroll to position [441, 0]
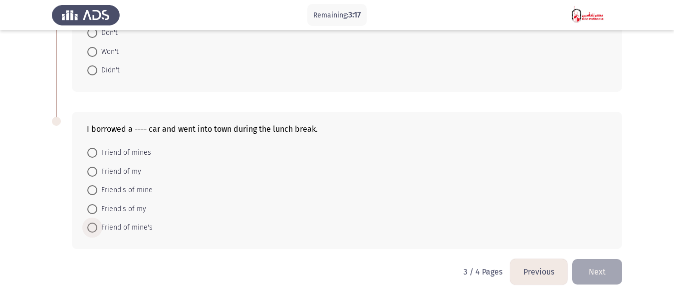
click at [91, 228] on span at bounding box center [92, 228] width 10 height 10
click at [91, 228] on input "Friend of mine's" at bounding box center [92, 228] width 10 height 10
radio input "true"
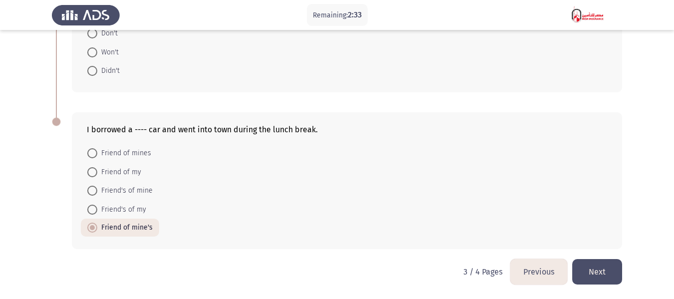
click at [92, 174] on span at bounding box center [92, 172] width 10 height 10
click at [92, 174] on input "Friend of my" at bounding box center [92, 172] width 10 height 10
radio input "true"
click at [603, 277] on button "Next" at bounding box center [597, 271] width 50 height 25
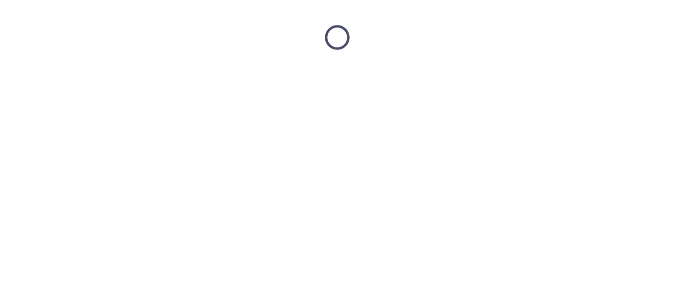
scroll to position [0, 0]
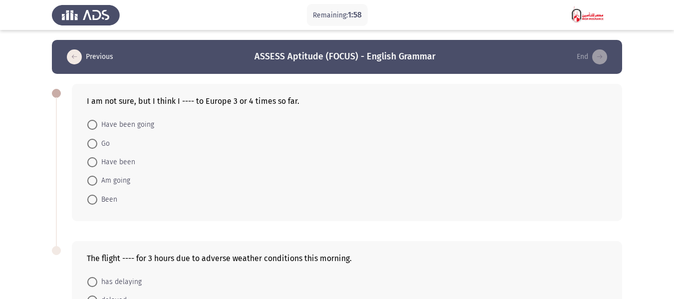
click at [90, 164] on span at bounding box center [92, 162] width 10 height 10
click at [90, 164] on input "Have been" at bounding box center [92, 162] width 10 height 10
radio input "true"
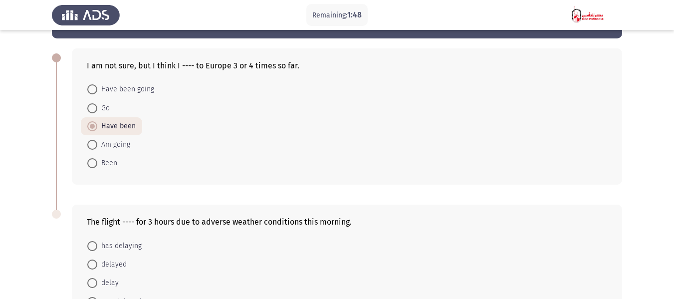
scroll to position [128, 0]
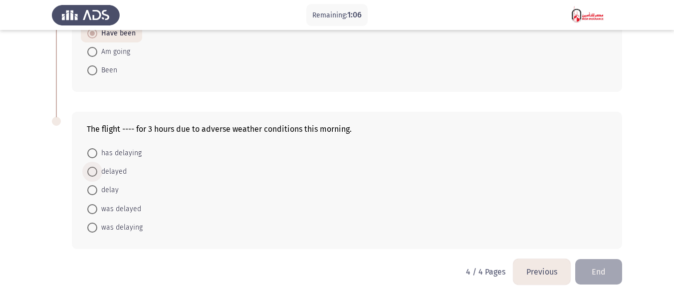
click at [92, 173] on span at bounding box center [92, 172] width 10 height 10
click at [92, 173] on input "delayed" at bounding box center [92, 172] width 10 height 10
radio input "true"
click at [93, 207] on span at bounding box center [92, 209] width 10 height 10
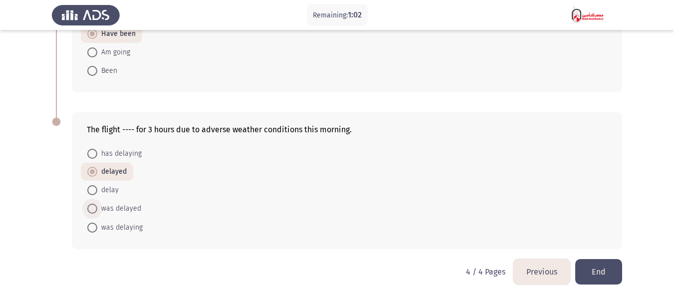
click at [93, 207] on input "was delayed" at bounding box center [92, 209] width 10 height 10
radio input "true"
click at [537, 270] on button "Previous" at bounding box center [541, 271] width 57 height 25
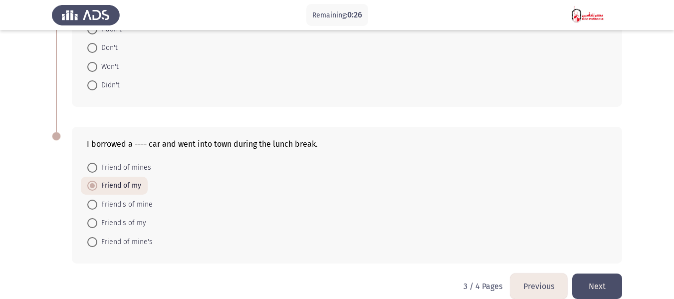
scroll to position [441, 0]
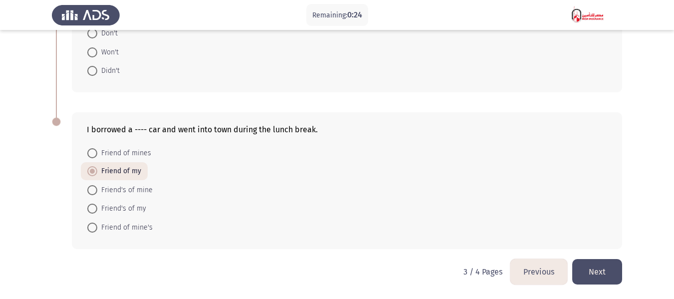
click at [542, 273] on button "Previous" at bounding box center [538, 271] width 57 height 25
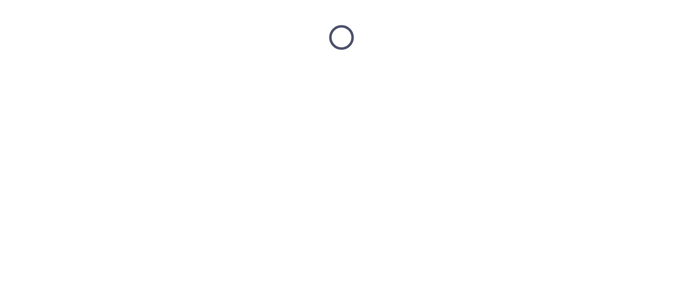
scroll to position [0, 0]
